Goal: Browse casually: Explore the website without a specific task or goal

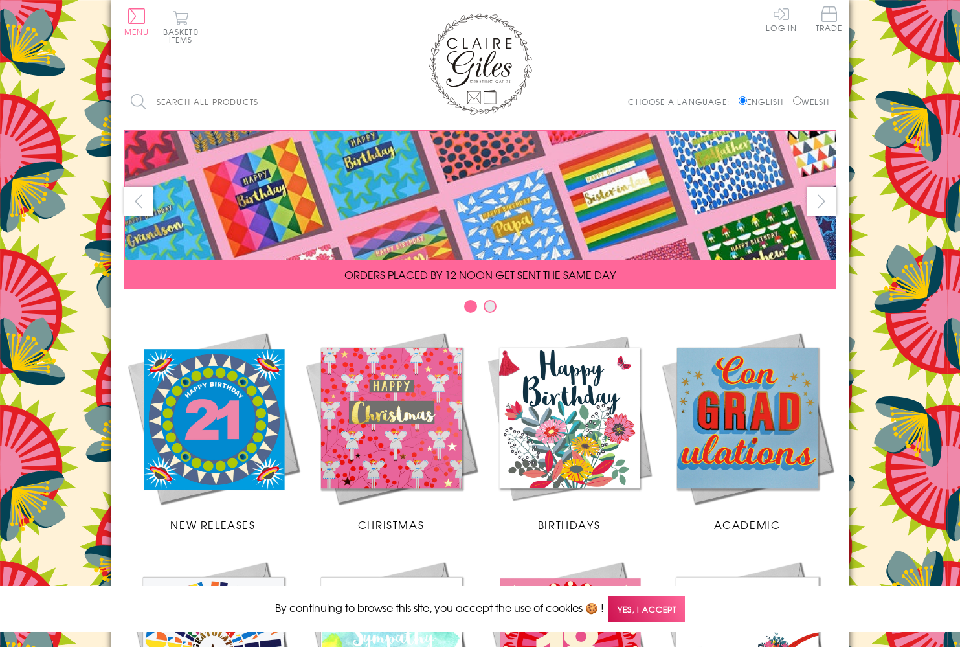
scroll to position [471, 0]
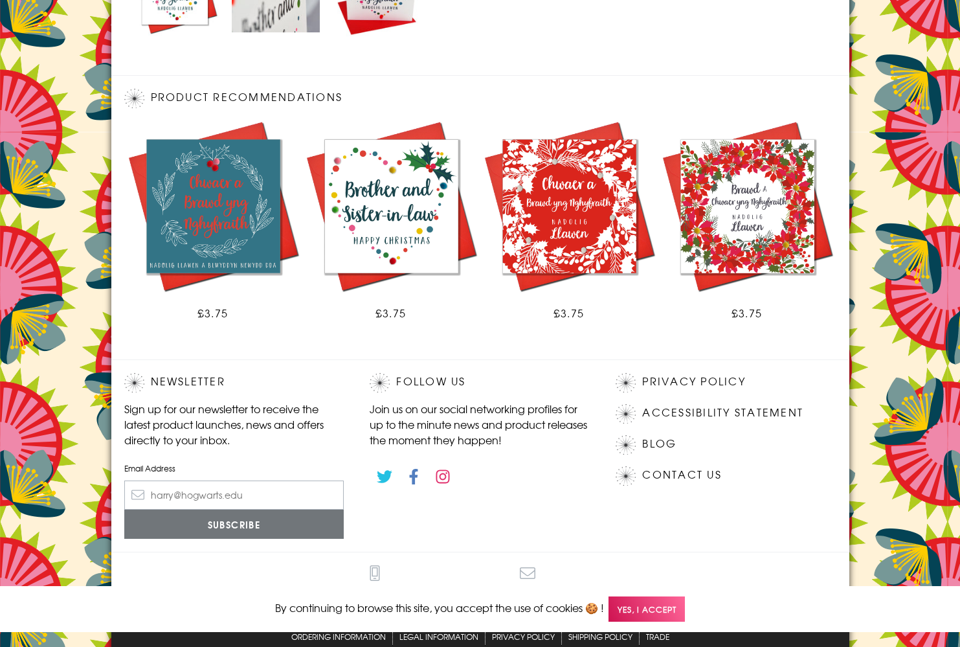
scroll to position [690, 0]
